Goal: Find specific page/section: Find specific page/section

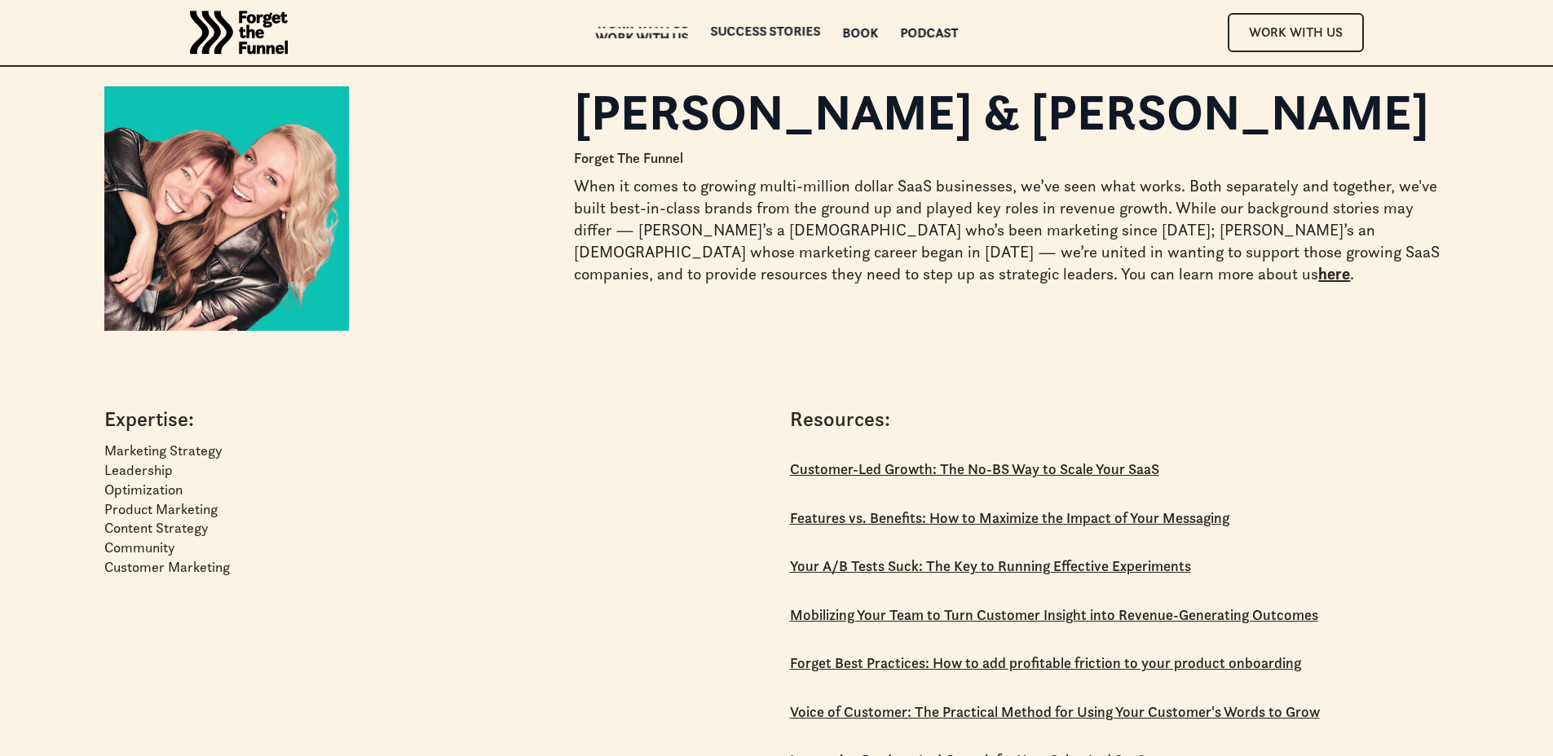
click at [671, 32] on div "Work with us" at bounding box center [641, 37] width 93 height 11
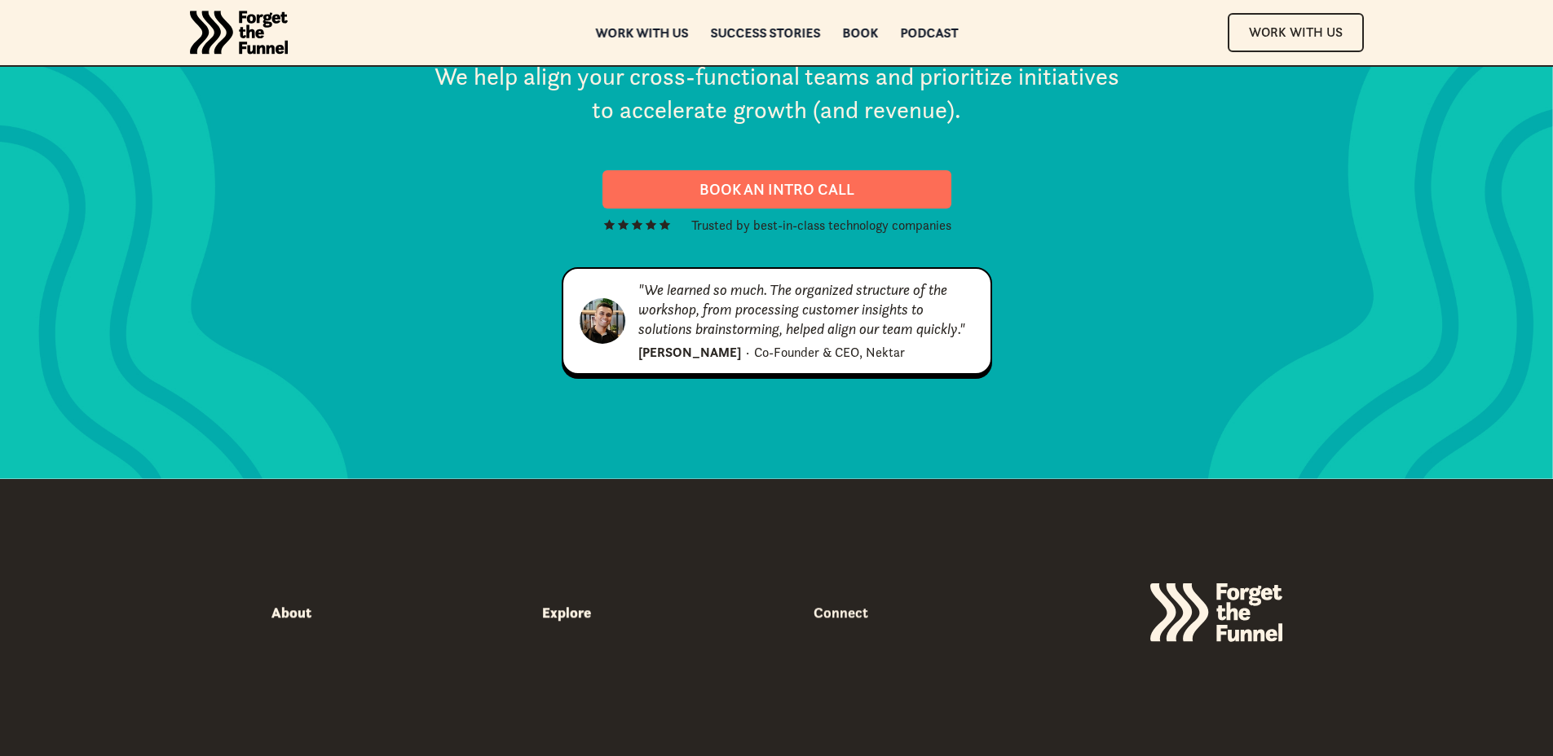
scroll to position [8411, 0]
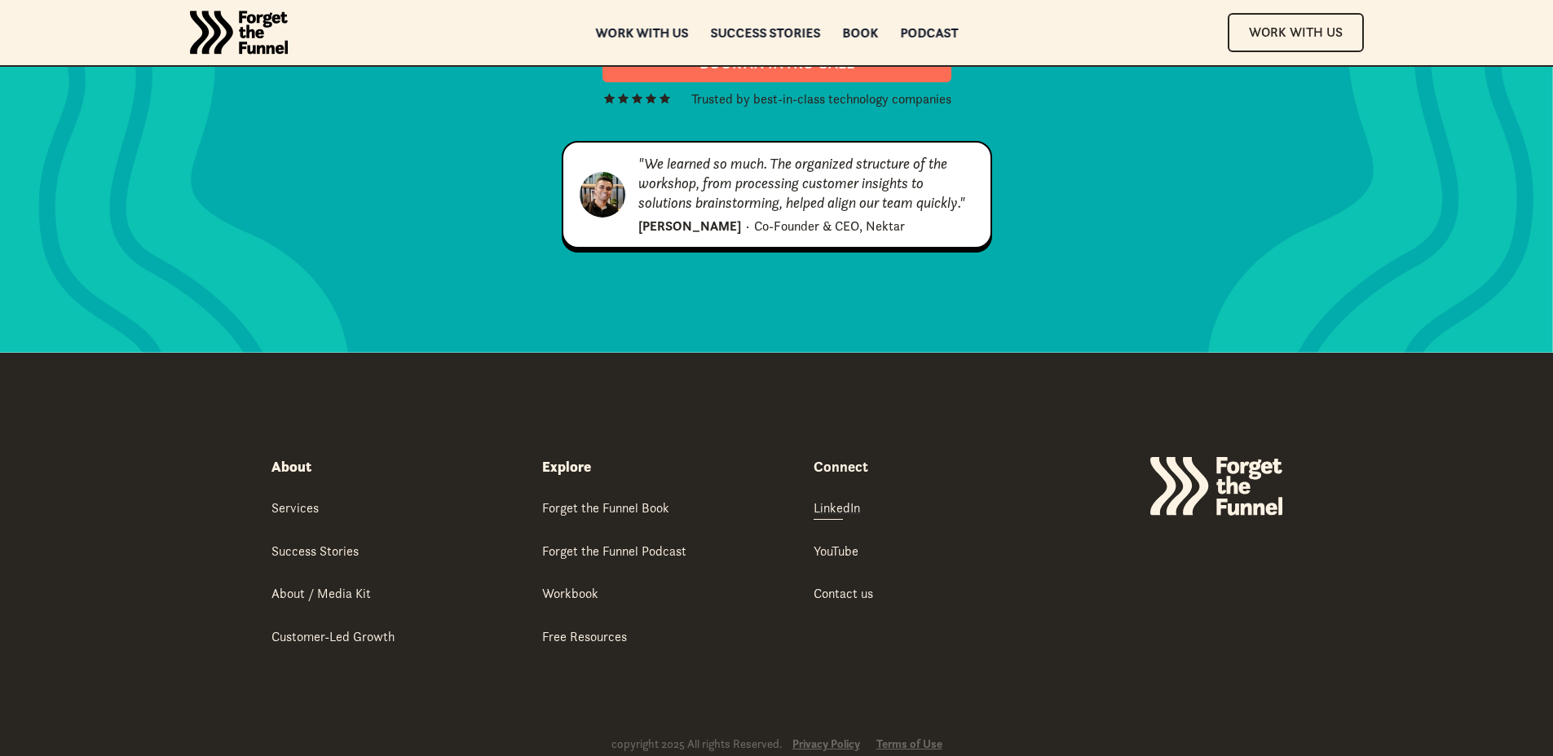
click at [853, 499] on div "LinkedIn" at bounding box center [836, 508] width 46 height 18
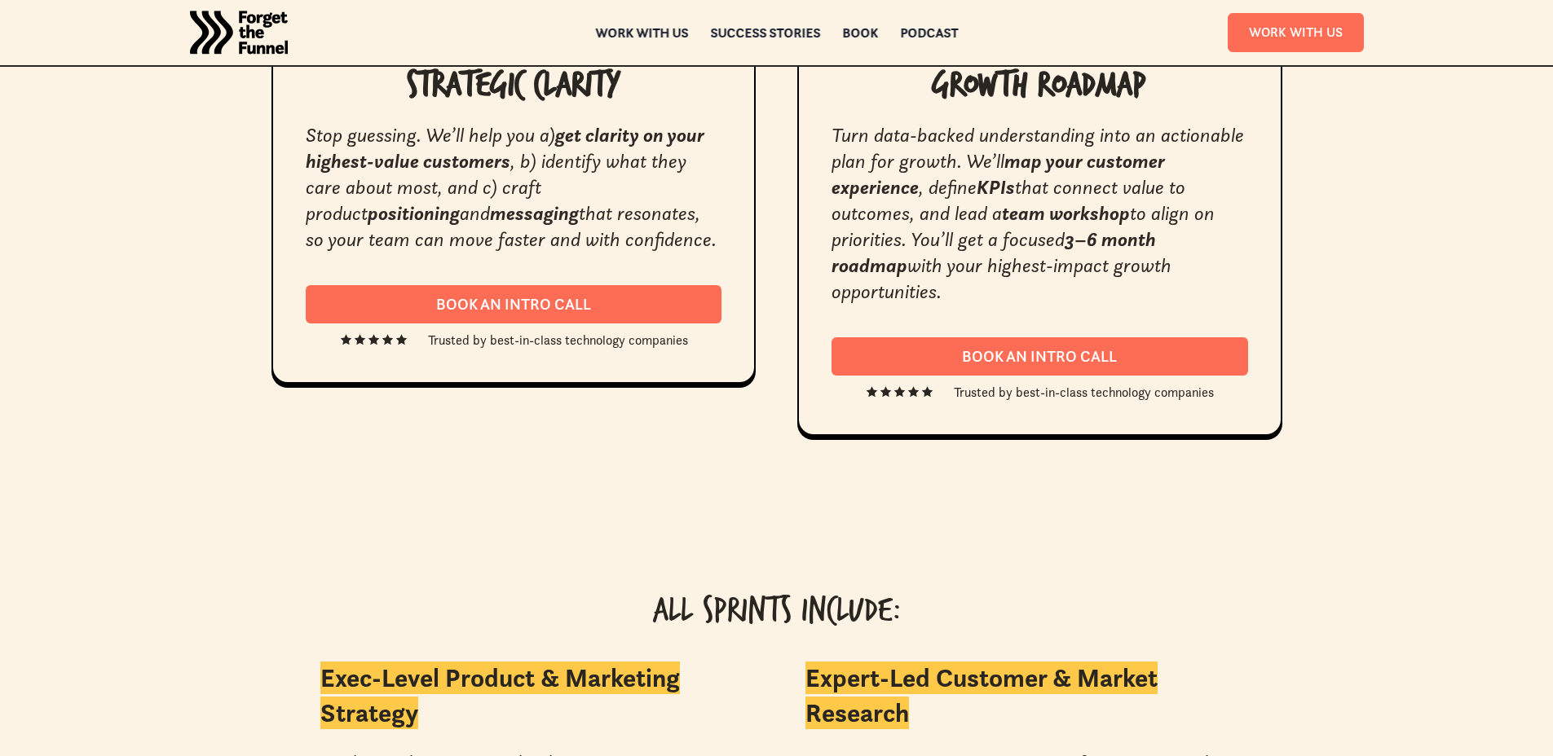
scroll to position [2963, 0]
